Goal: Information Seeking & Learning: Learn about a topic

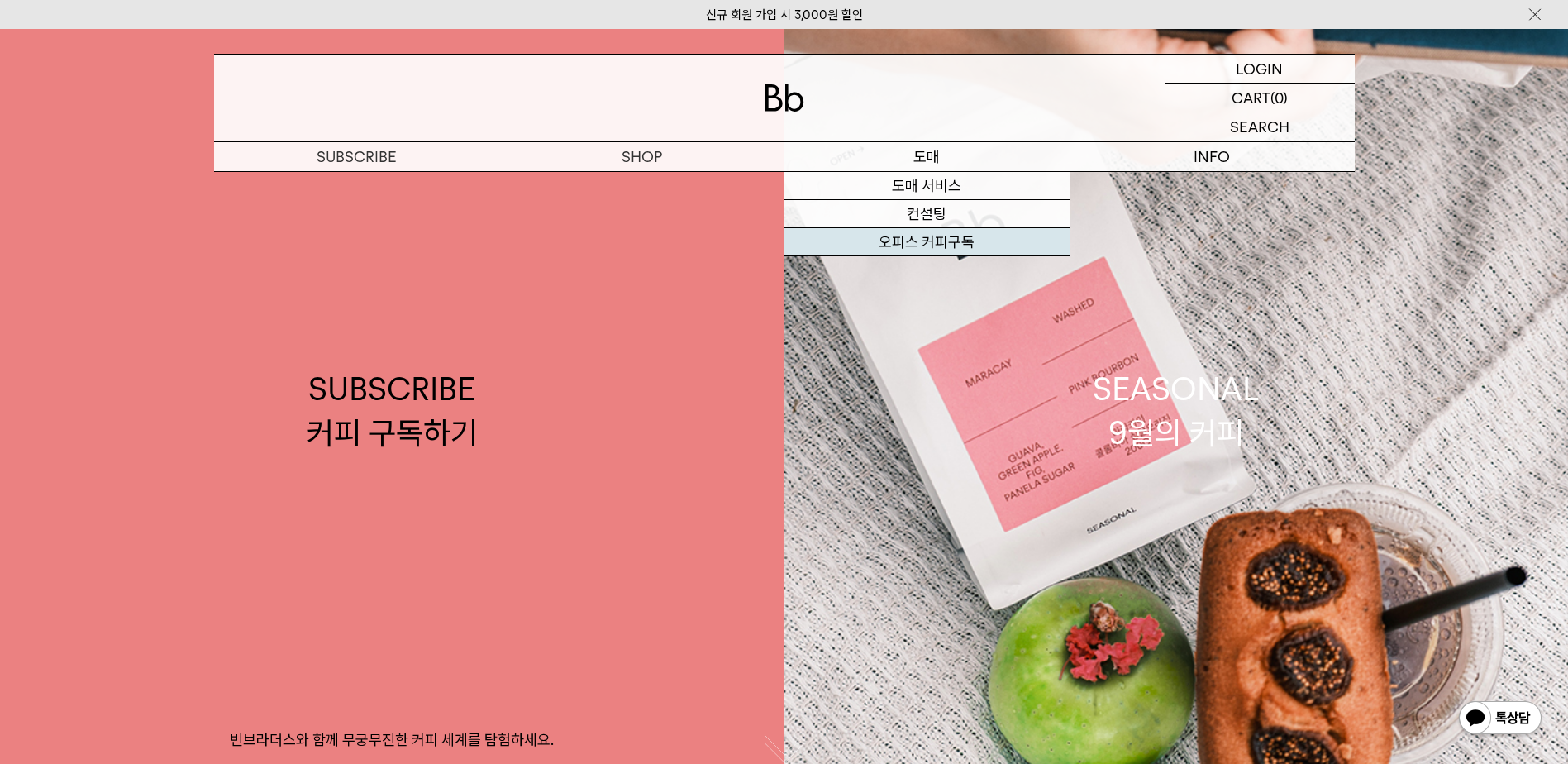
click at [912, 242] on link "오피스 커피구독" at bounding box center [926, 242] width 285 height 28
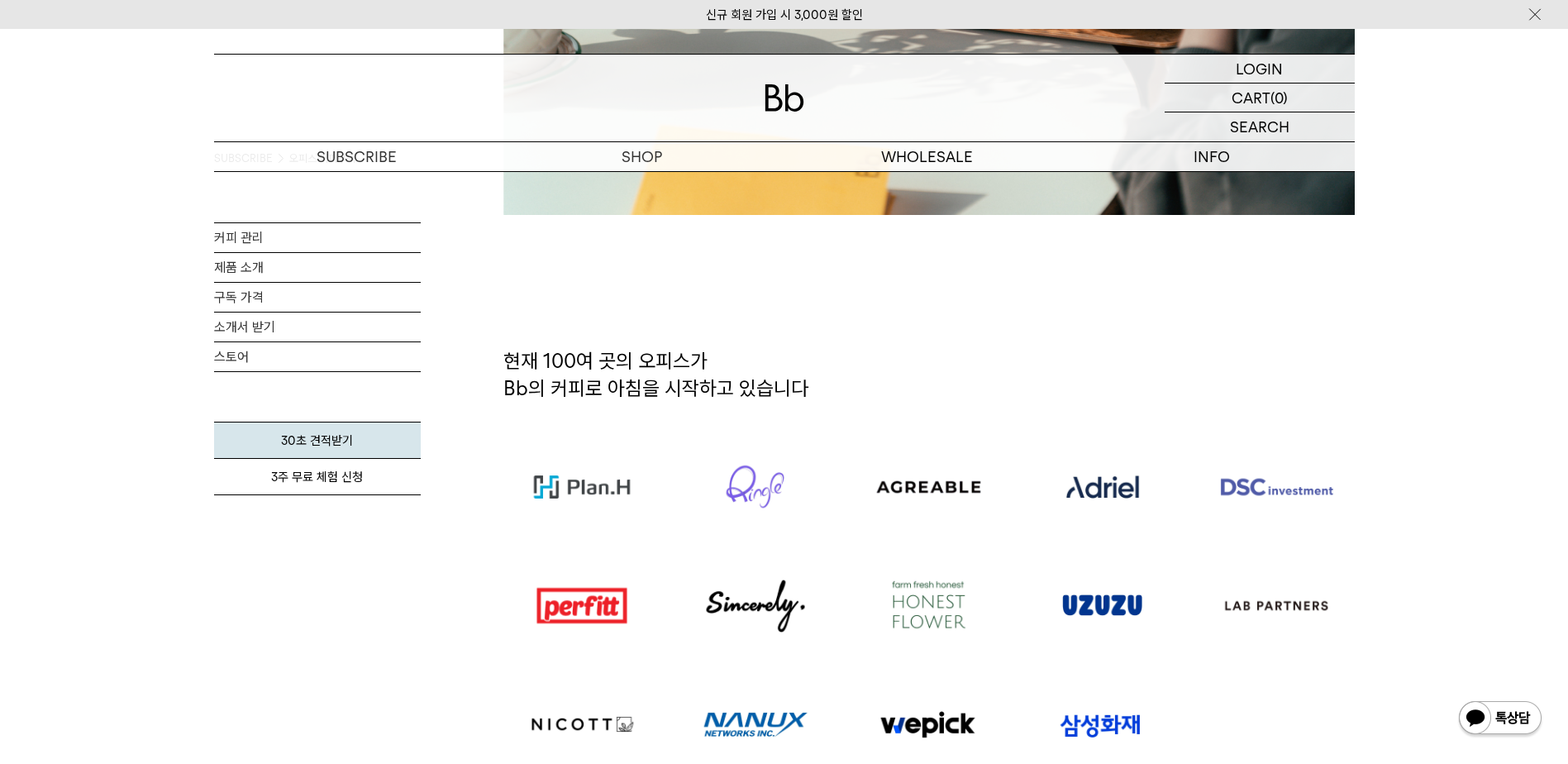
scroll to position [827, 0]
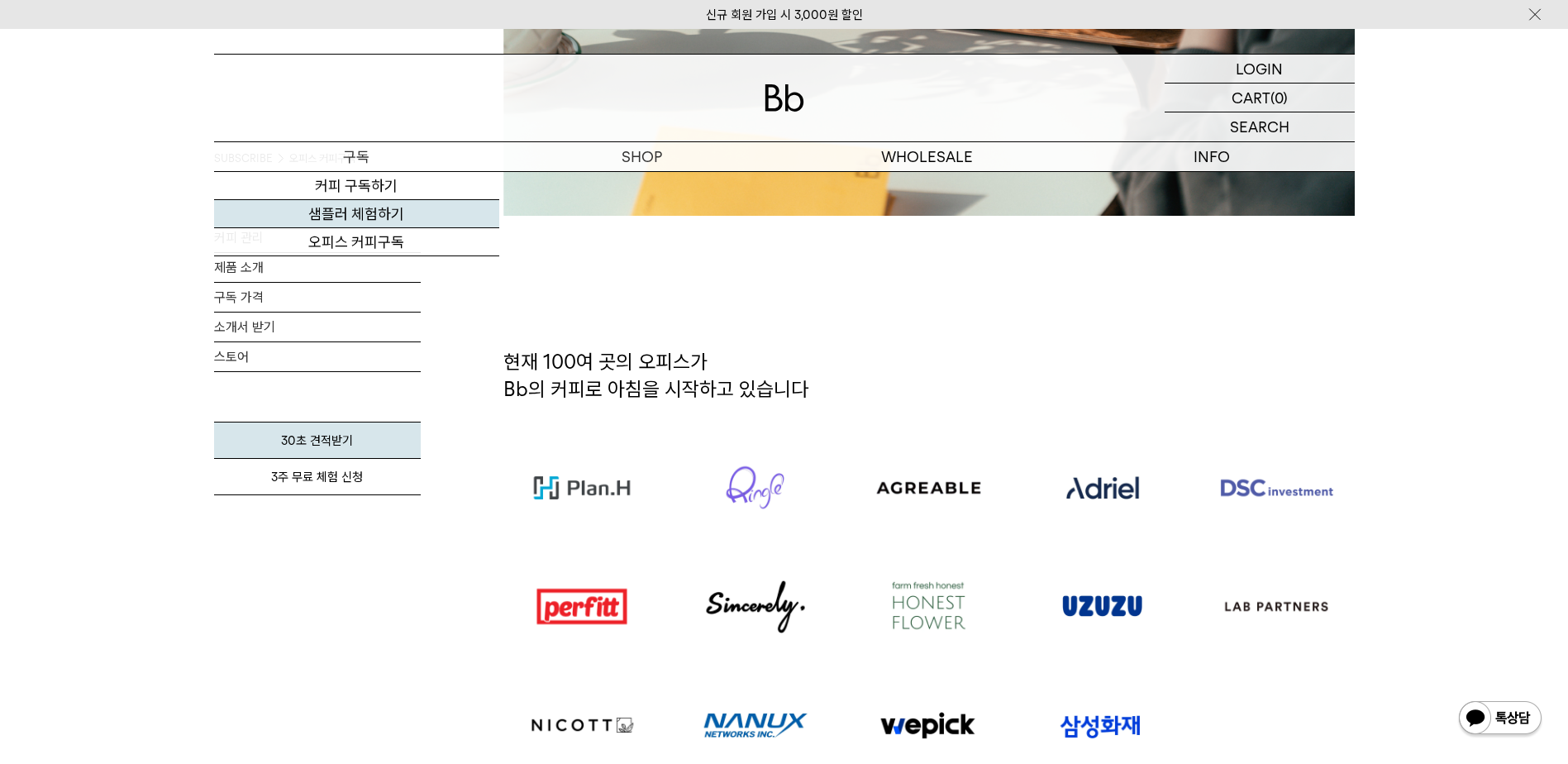
click at [389, 217] on link "샘플러 체험하기" at bounding box center [356, 214] width 285 height 28
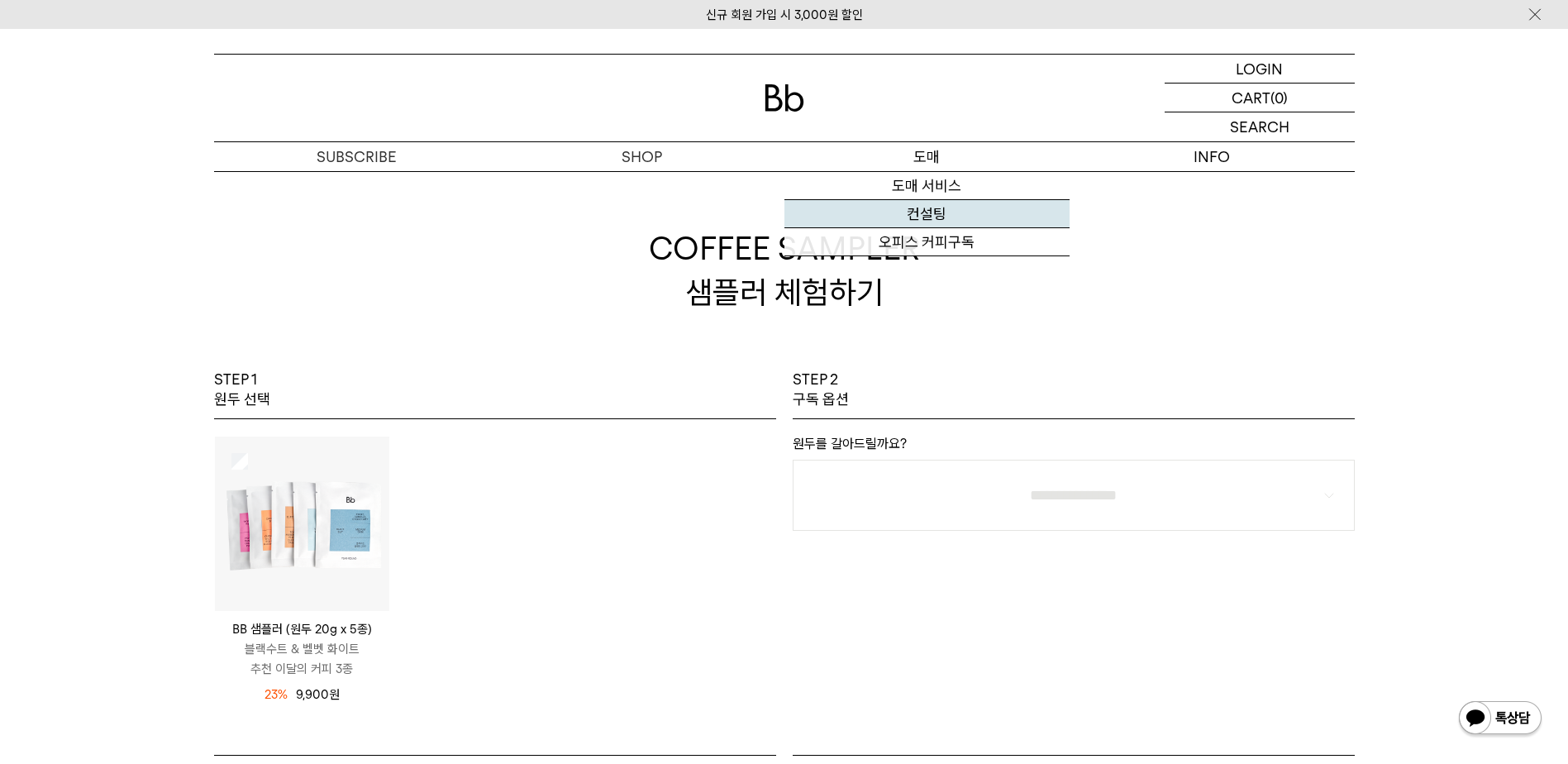
click at [922, 214] on link "컨설팅" at bounding box center [926, 214] width 285 height 28
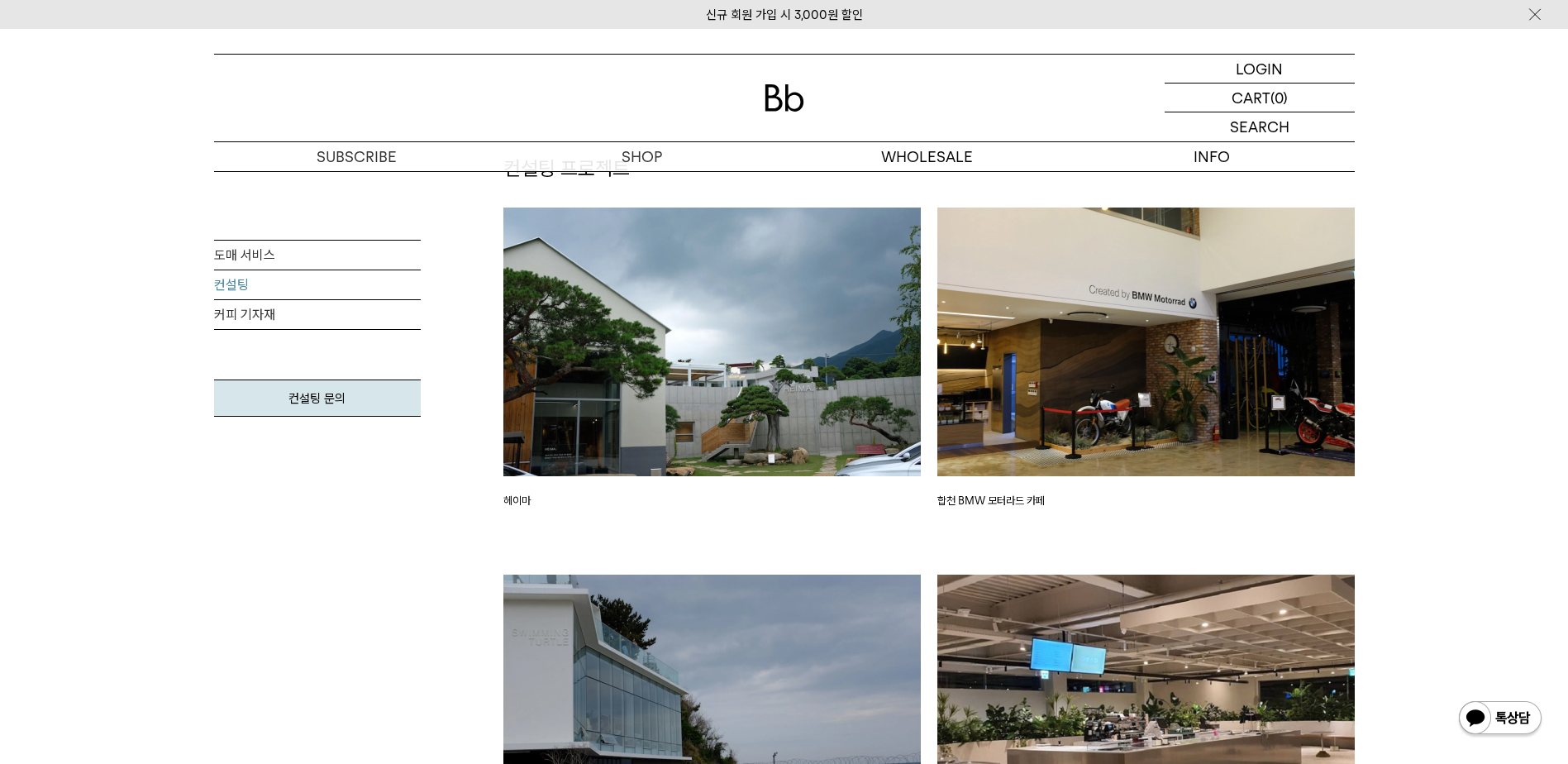
scroll to position [1075, 0]
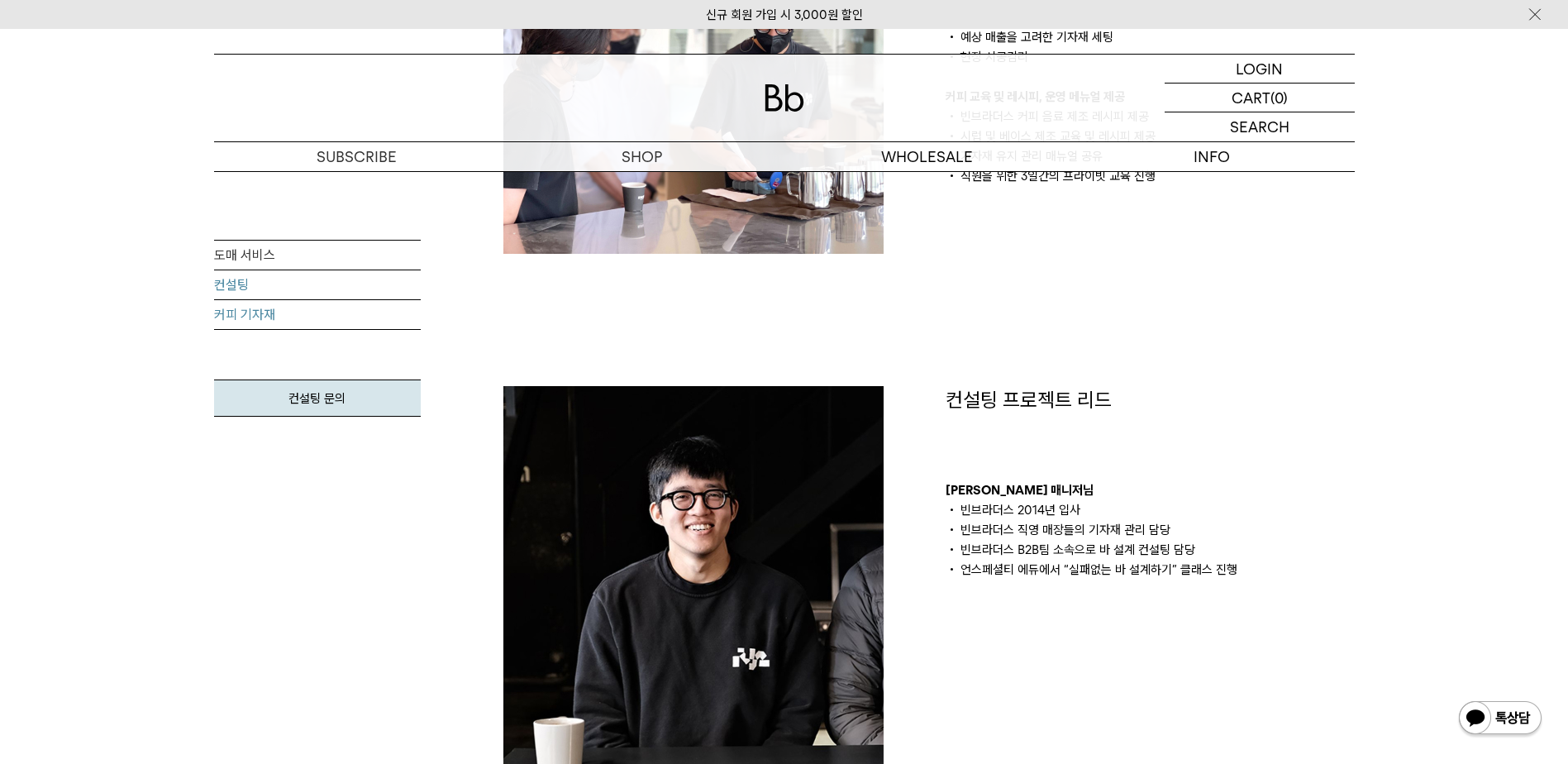
click at [245, 316] on link "커피 기자재" at bounding box center [317, 315] width 207 height 30
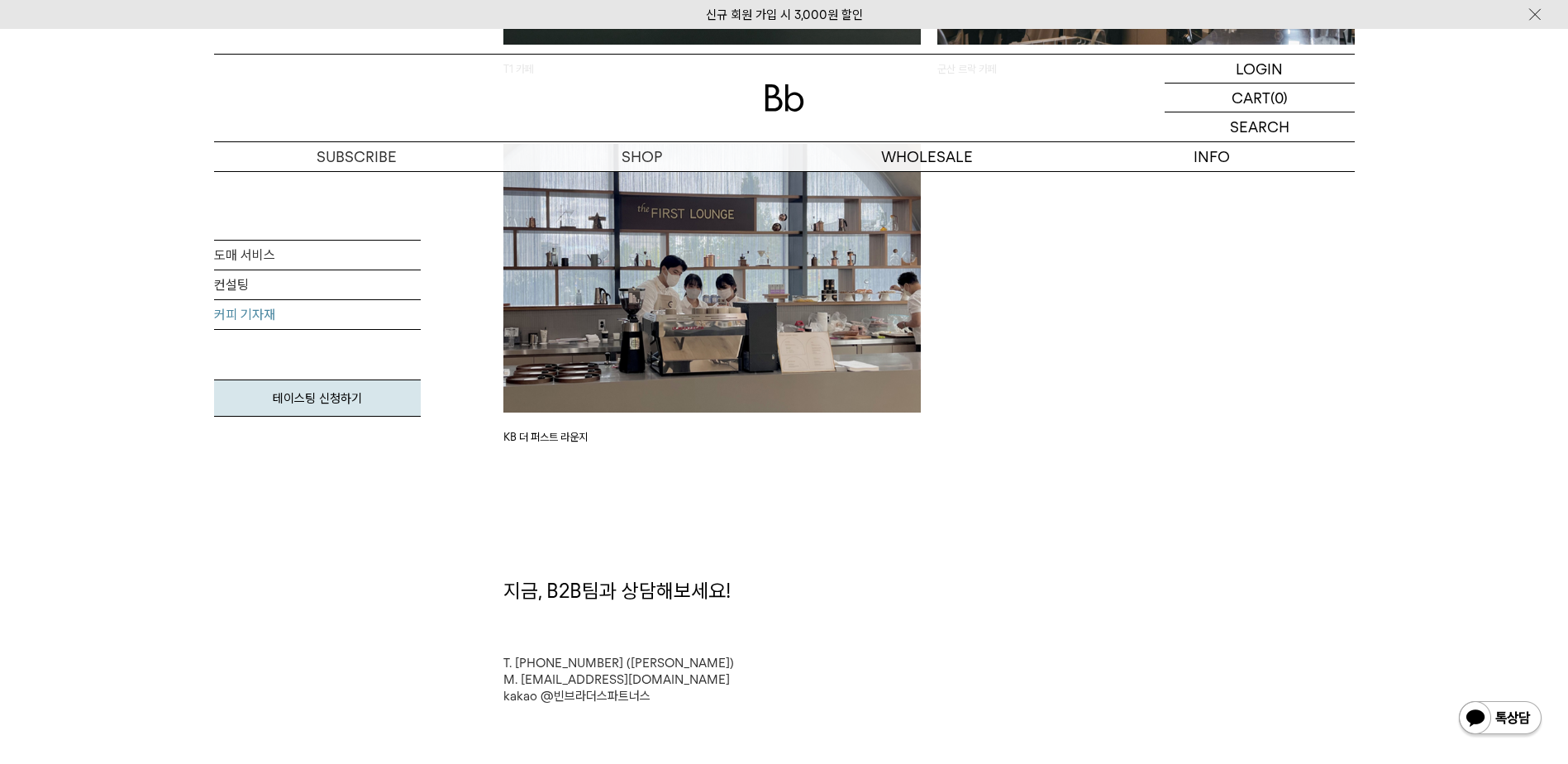
scroll to position [2894, 0]
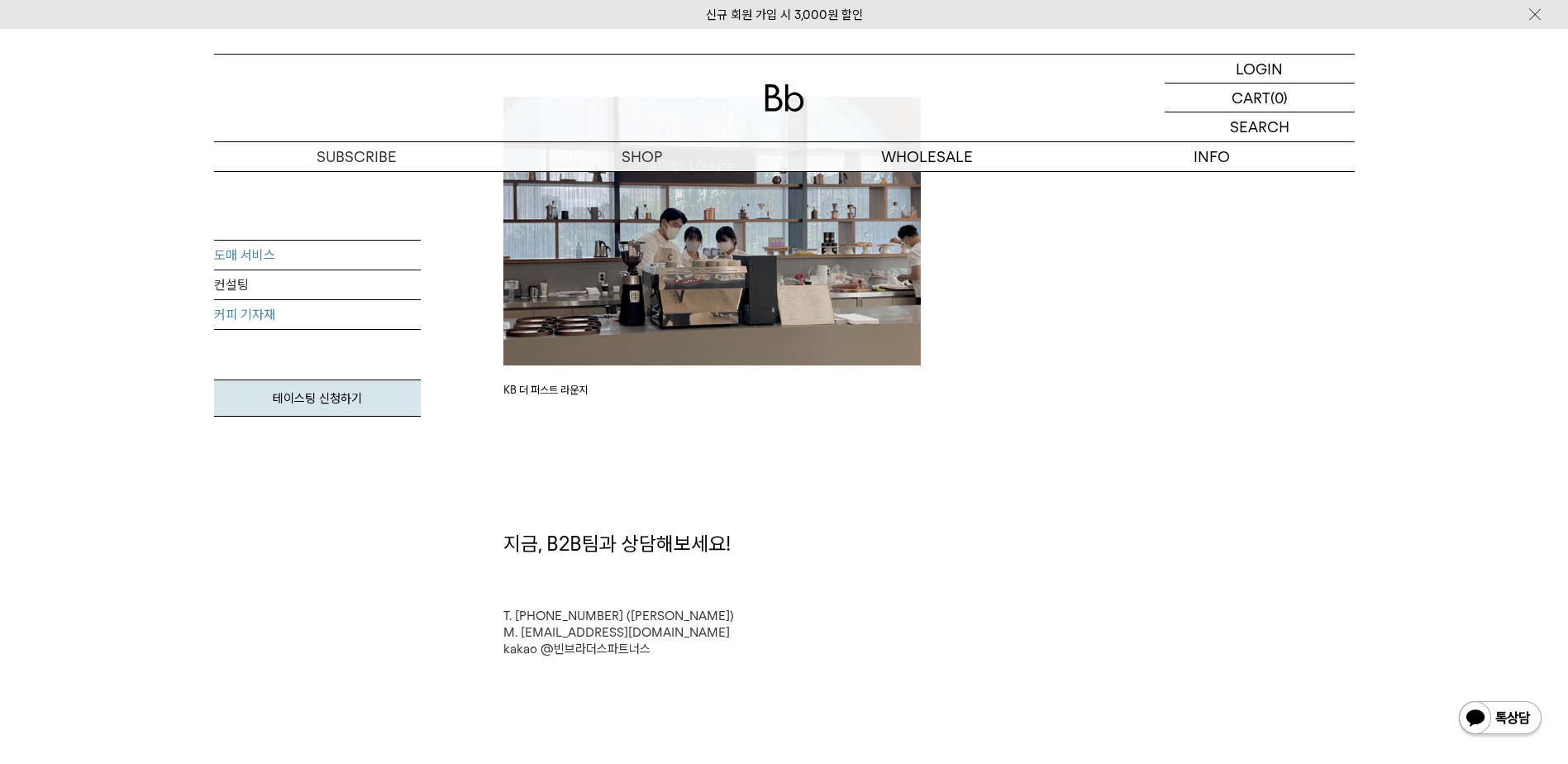
click at [247, 256] on link "도매 서비스" at bounding box center [317, 255] width 207 height 30
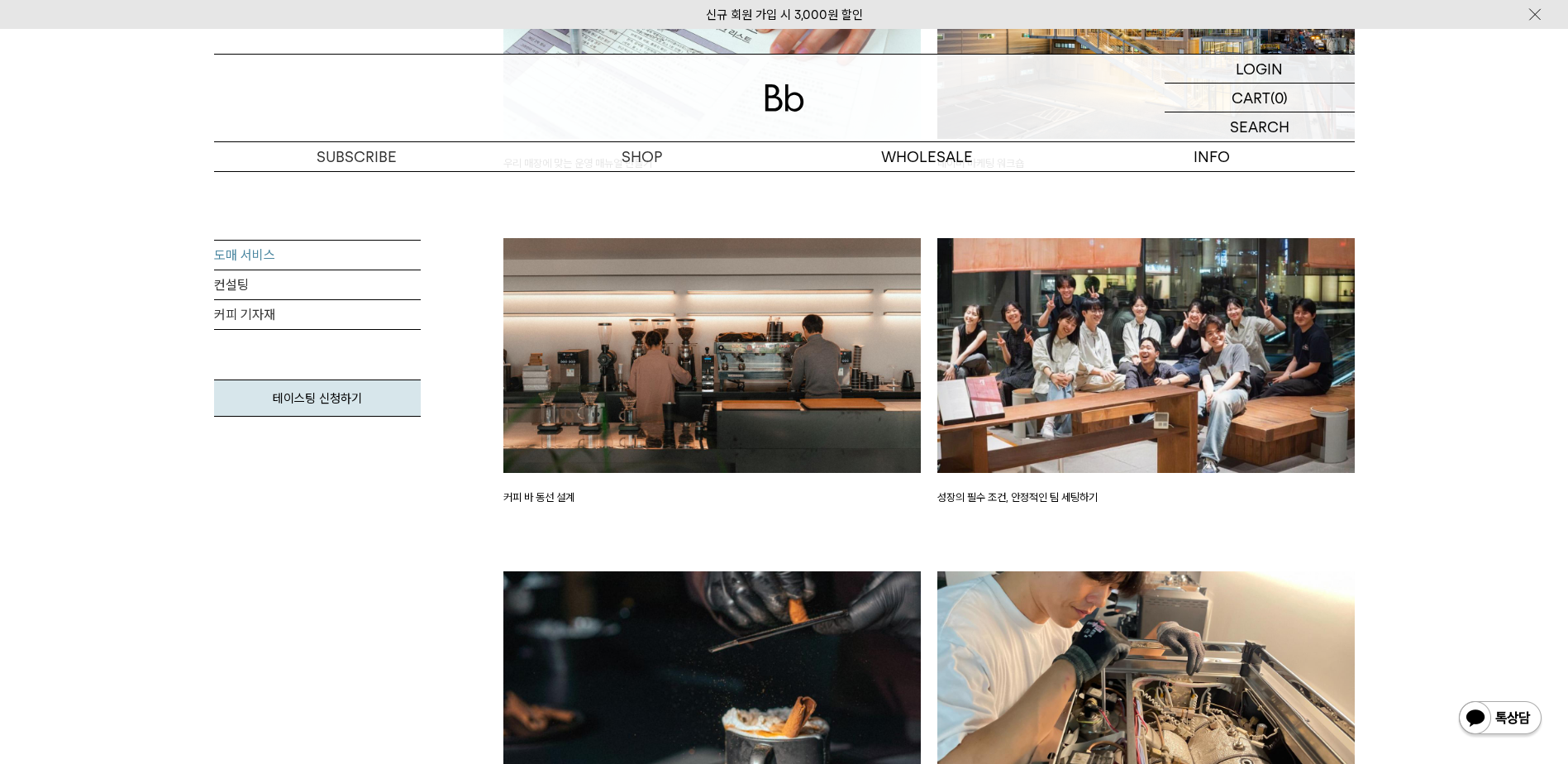
scroll to position [2646, 0]
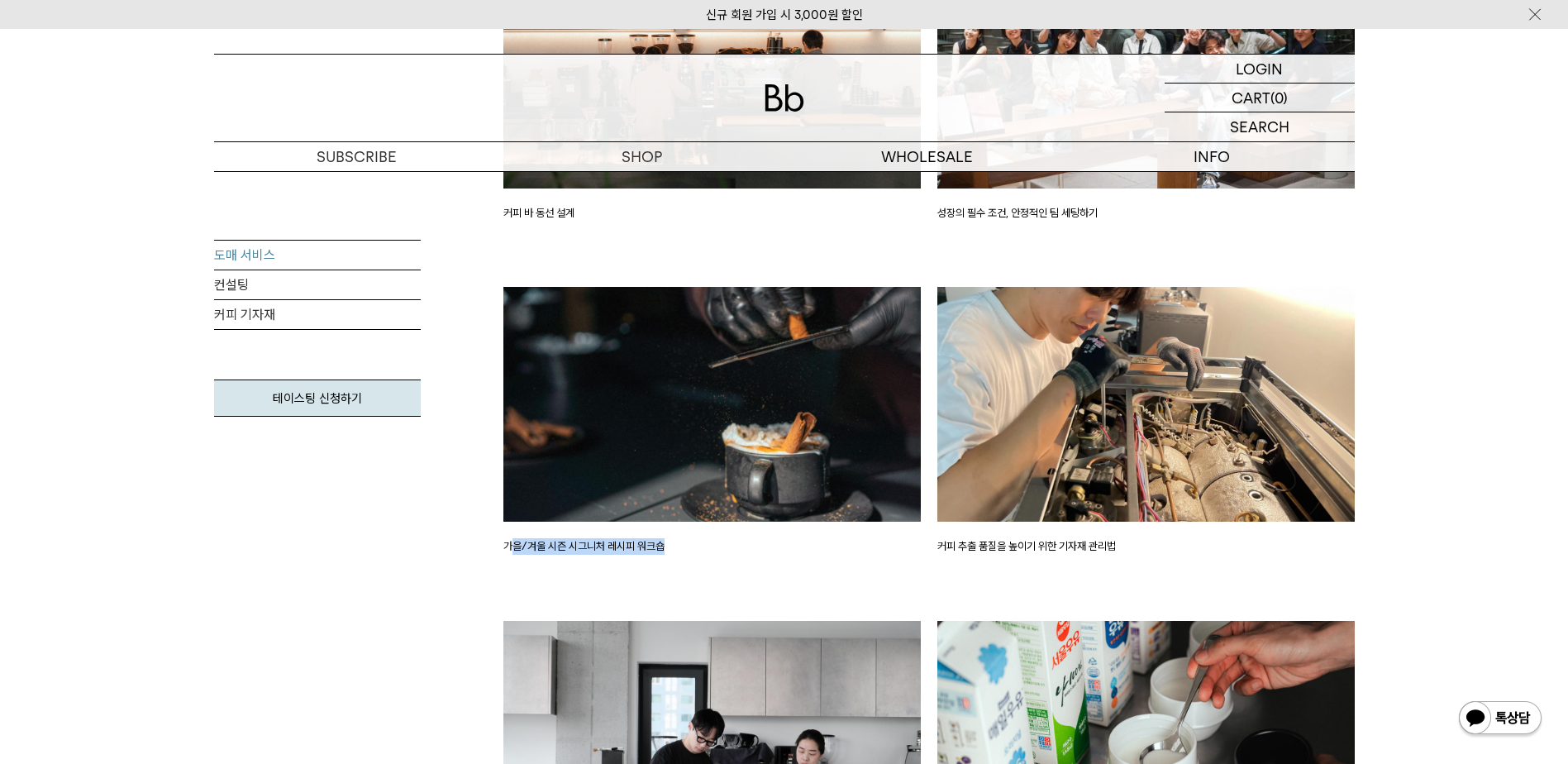
drag, startPoint x: 510, startPoint y: 546, endPoint x: 787, endPoint y: 552, distance: 277.1
click at [787, 552] on p "가을/겨울 시즌 시그니처 레시피 워크숍" at bounding box center [712, 546] width 418 height 16
drag, startPoint x: 787, startPoint y: 552, endPoint x: 942, endPoint y: 544, distance: 155.2
click at [942, 544] on p "커피 추출 품질을 높이기 위한 기자재 관리법" at bounding box center [1145, 546] width 418 height 16
drag, startPoint x: 942, startPoint y: 544, endPoint x: 1189, endPoint y: 543, distance: 247.0
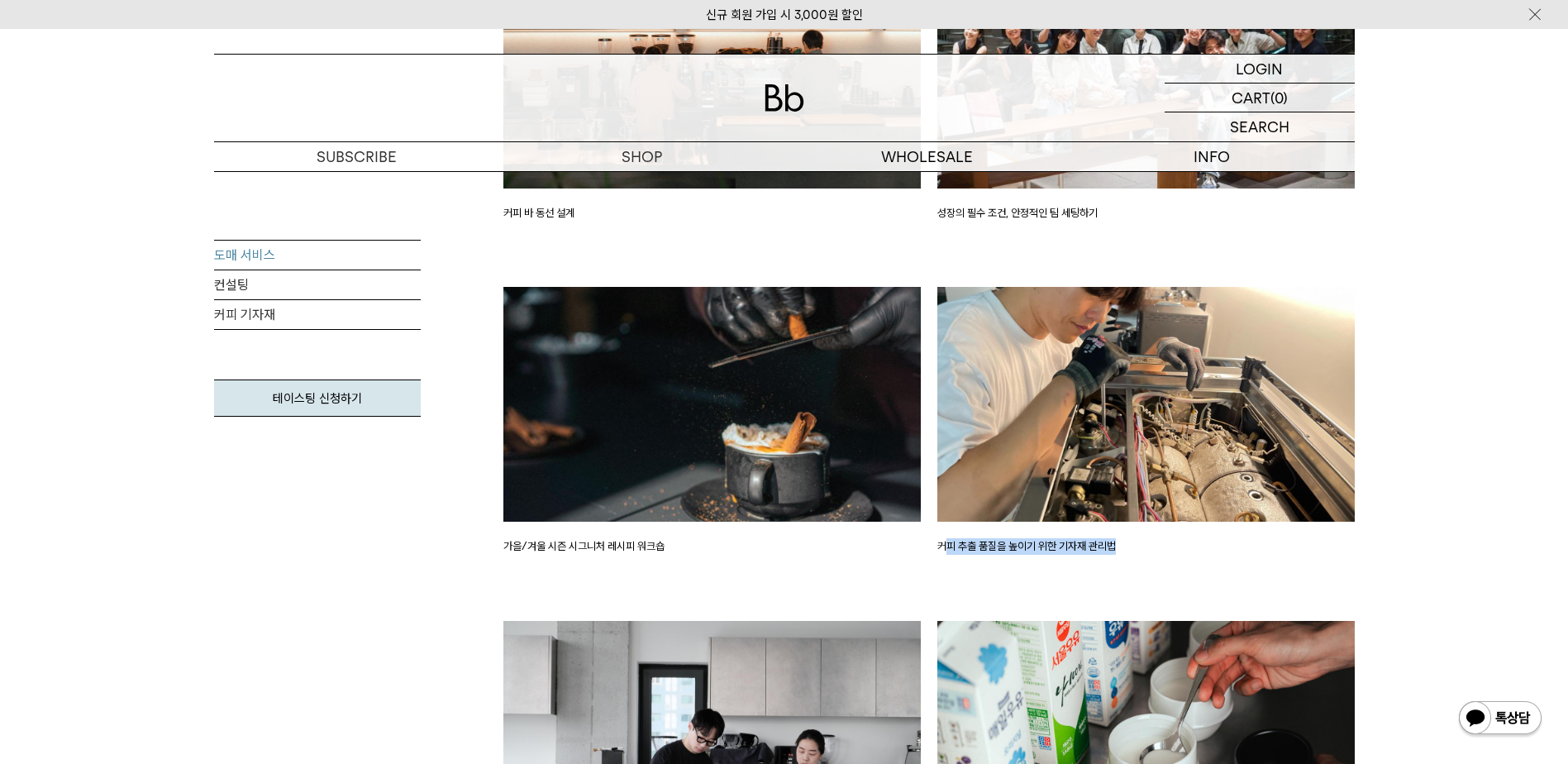
click at [1189, 543] on p "커피 추출 품질을 높이기 위한 기자재 관리법" at bounding box center [1145, 546] width 418 height 16
drag, startPoint x: 1189, startPoint y: 543, endPoint x: 1236, endPoint y: 567, distance: 52.8
click at [1236, 567] on div "커피 추출 품질을 높이기 위한 기자재 관리법" at bounding box center [1146, 453] width 434 height 334
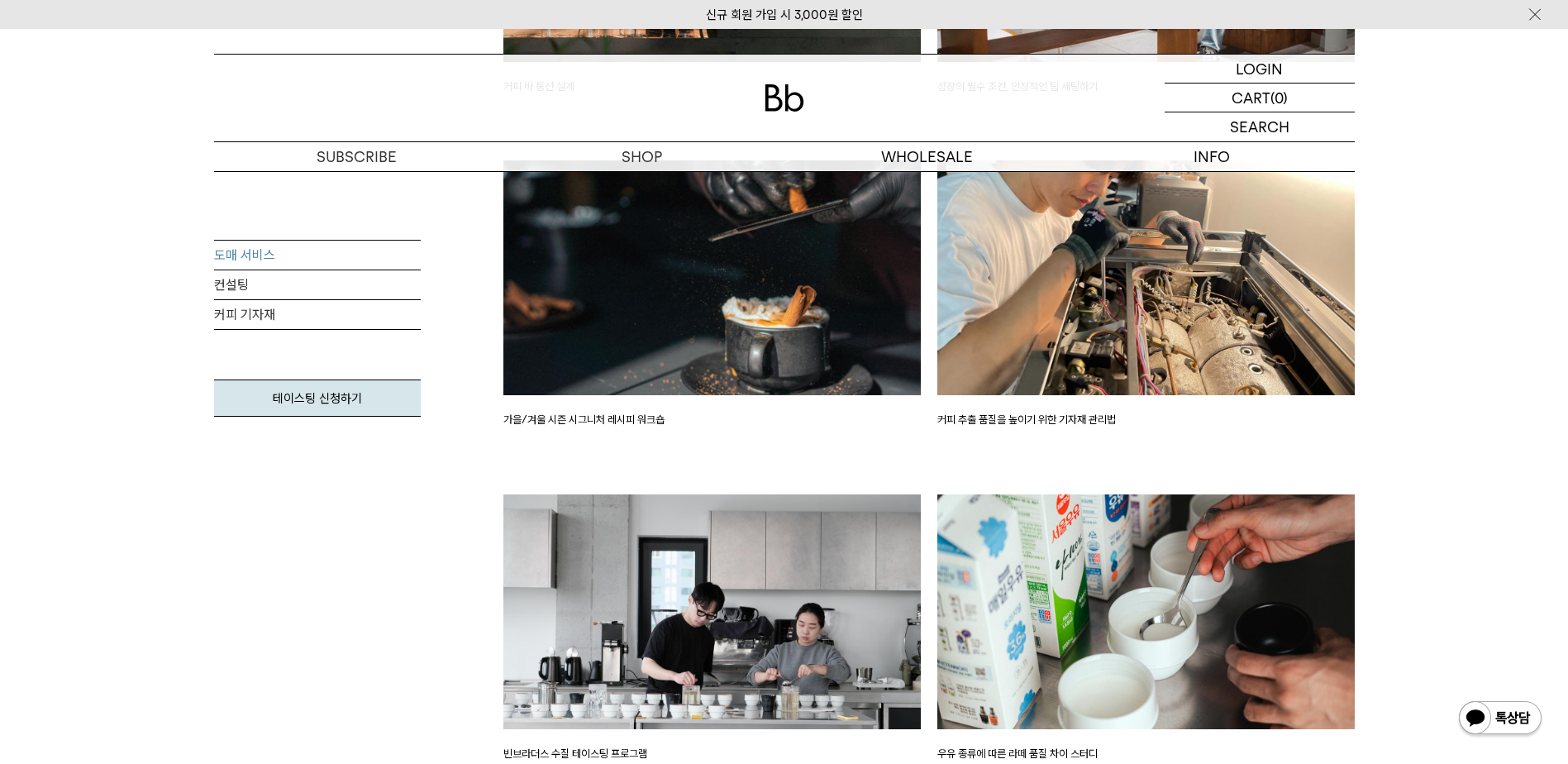
scroll to position [3059, 0]
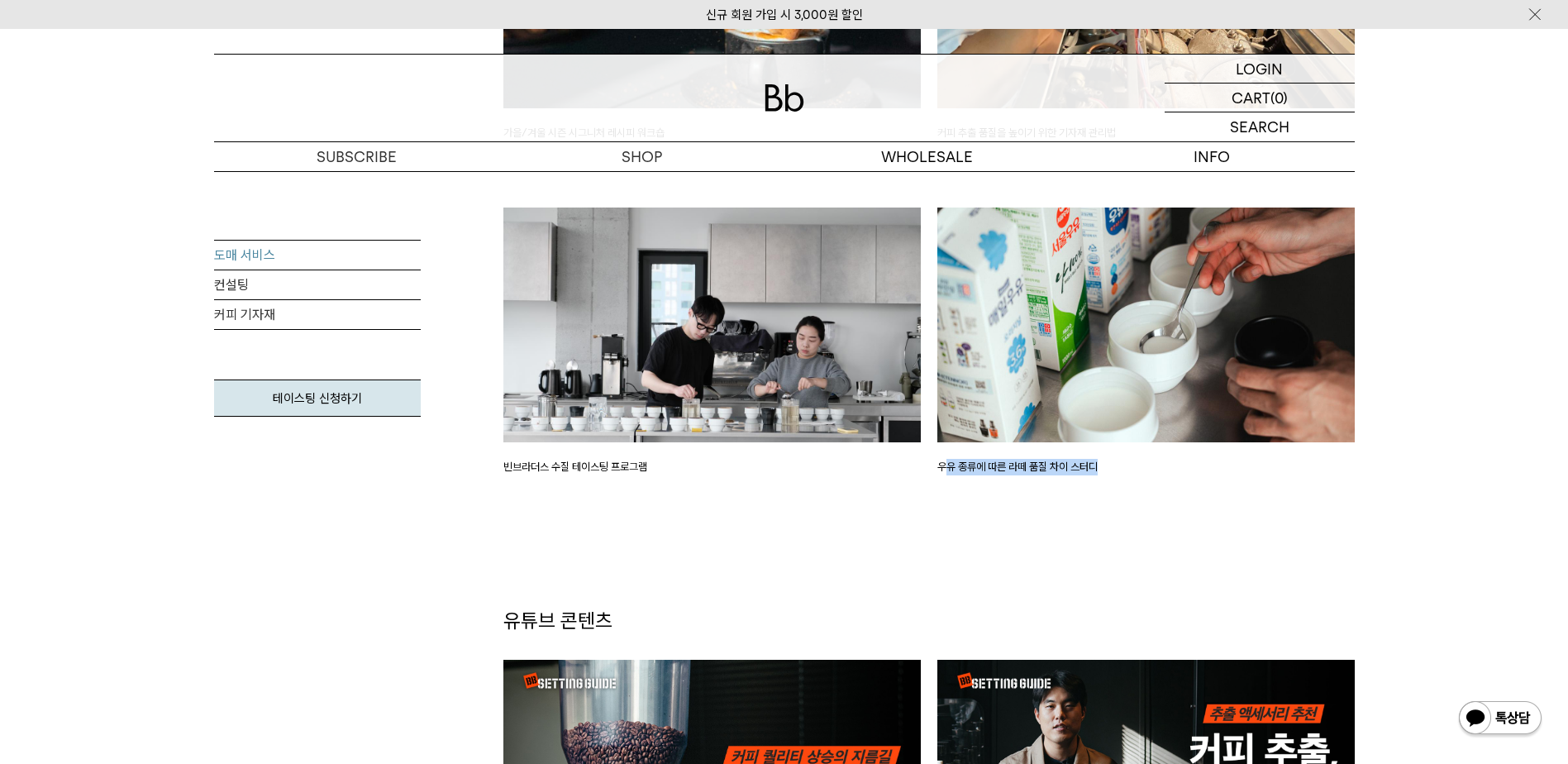
drag, startPoint x: 945, startPoint y: 467, endPoint x: 1173, endPoint y: 472, distance: 228.1
click at [1173, 472] on p "우유 종류에 따른 라떼 품질 차이 스터디" at bounding box center [1145, 466] width 418 height 16
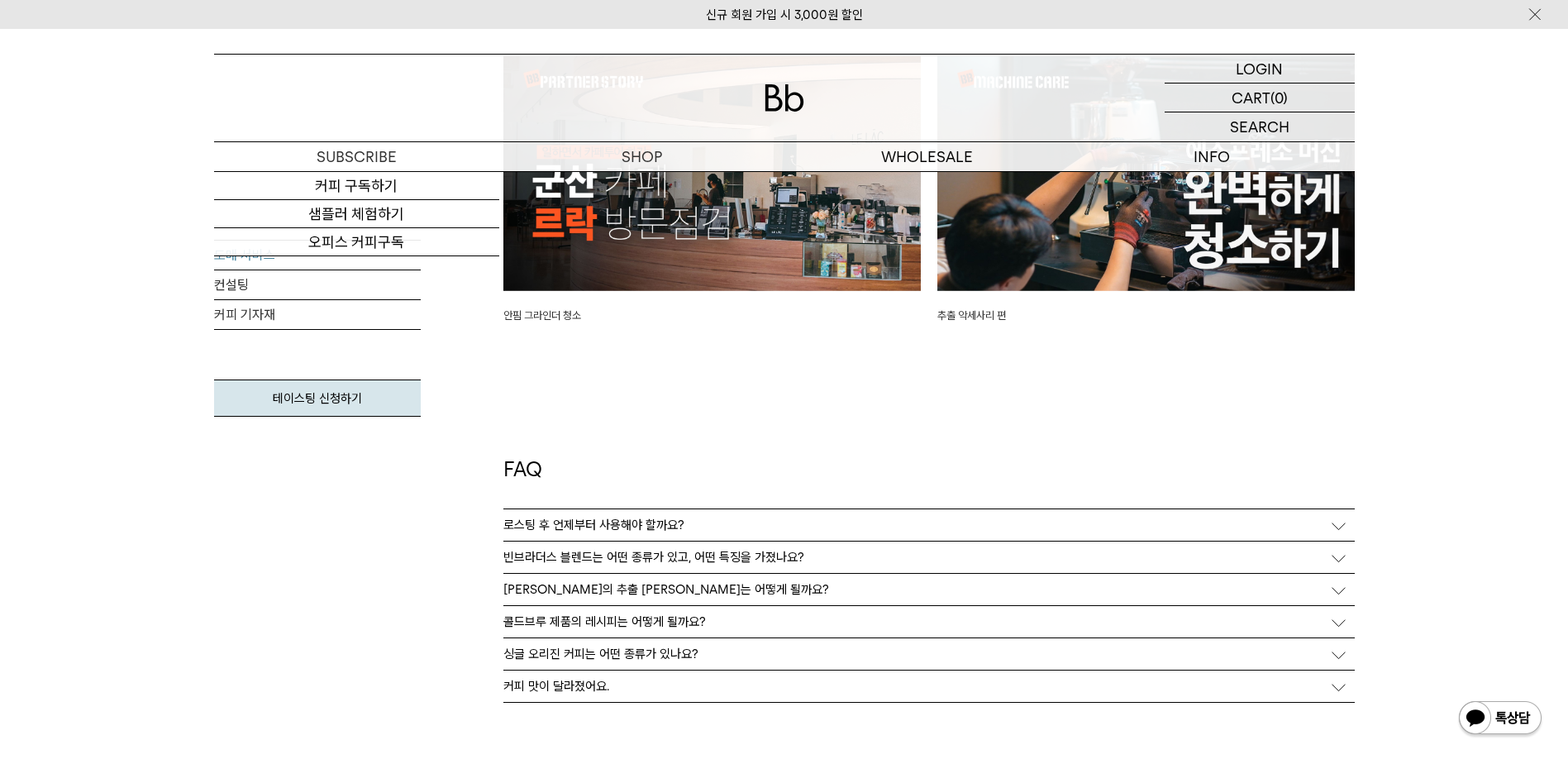
scroll to position [3970, 0]
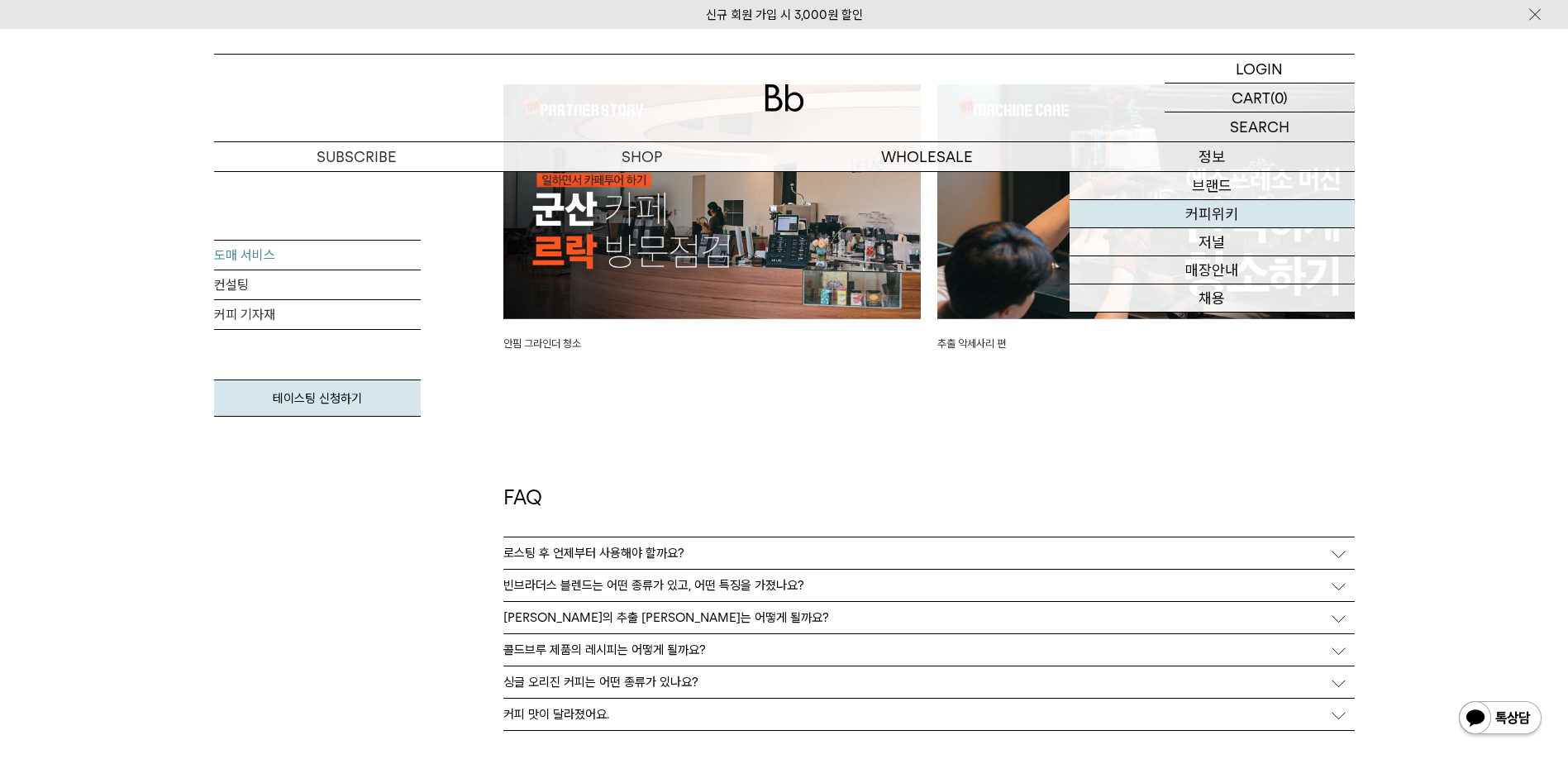
click at [1195, 214] on link "커피위키" at bounding box center [1212, 214] width 285 height 28
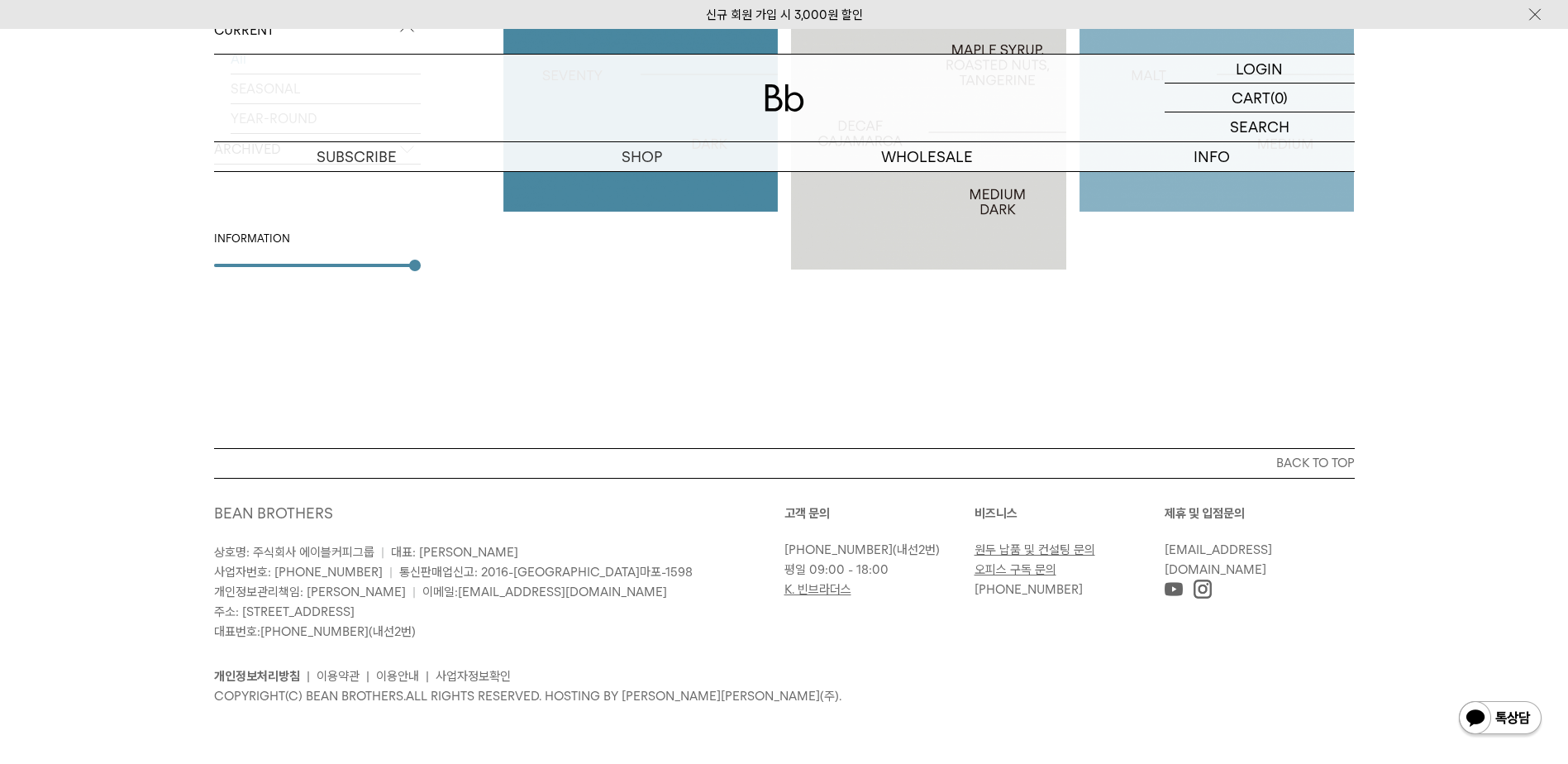
scroll to position [413, 0]
